Goal: Task Accomplishment & Management: Use online tool/utility

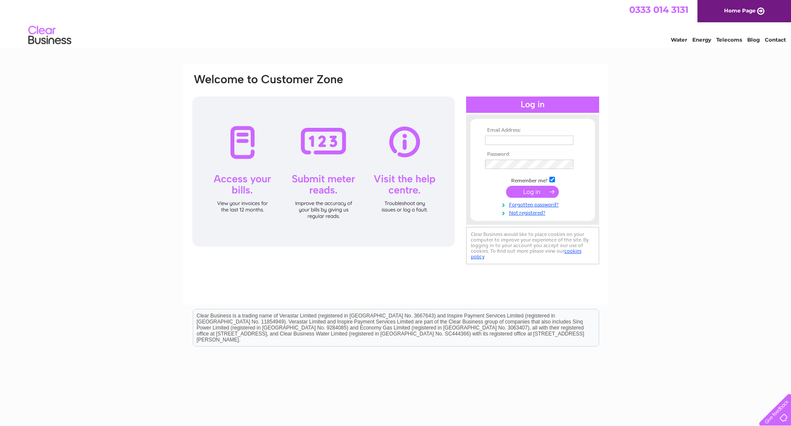
type input "allsaintsjewellers@gmail.com"
click at [534, 191] on input "submit" at bounding box center [532, 192] width 53 height 12
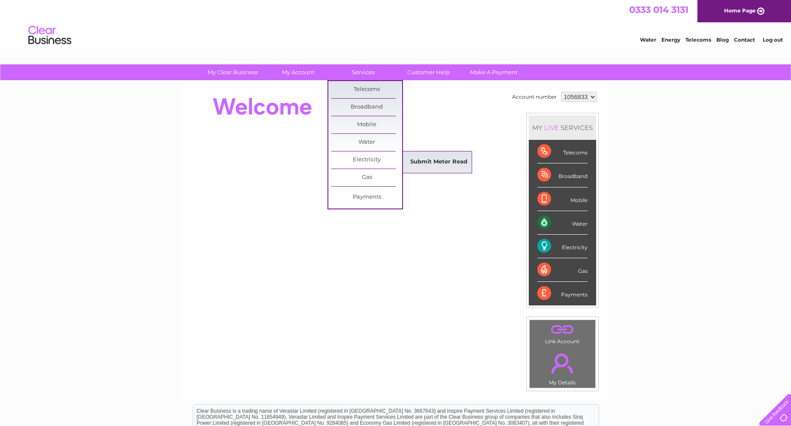
click at [425, 160] on link "Submit Meter Read" at bounding box center [439, 162] width 71 height 17
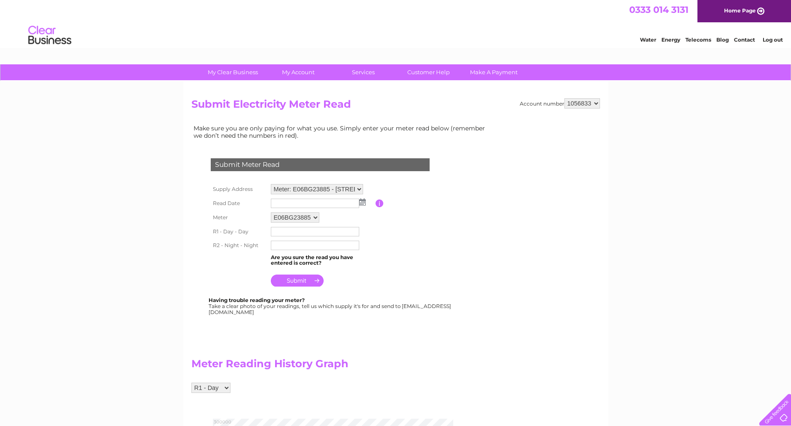
click at [361, 203] on img at bounding box center [362, 202] width 6 height 7
click at [334, 239] on link "2" at bounding box center [333, 240] width 12 height 9
type input "[DATE]"
click at [303, 230] on input "text" at bounding box center [315, 231] width 88 height 9
type input "248578"
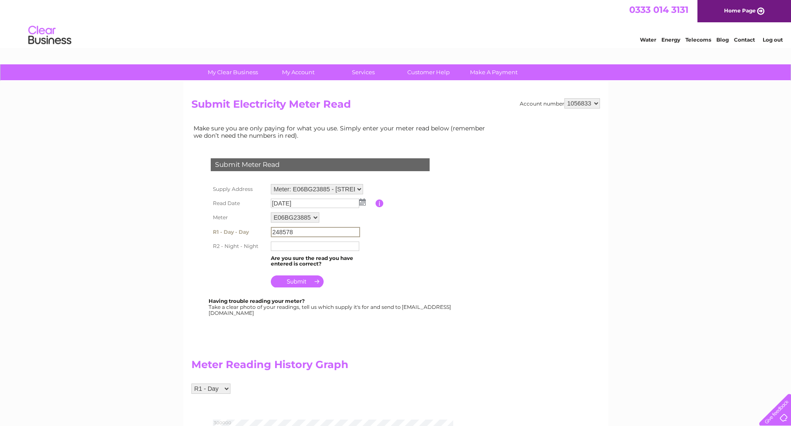
click at [308, 245] on input "text" at bounding box center [315, 246] width 88 height 9
click at [280, 244] on input "1007" at bounding box center [315, 246] width 89 height 10
click at [296, 247] on input "10007" at bounding box center [315, 246] width 89 height 10
type input "10007"
click at [298, 284] on input "submit" at bounding box center [297, 281] width 53 height 12
